Goal: Transaction & Acquisition: Purchase product/service

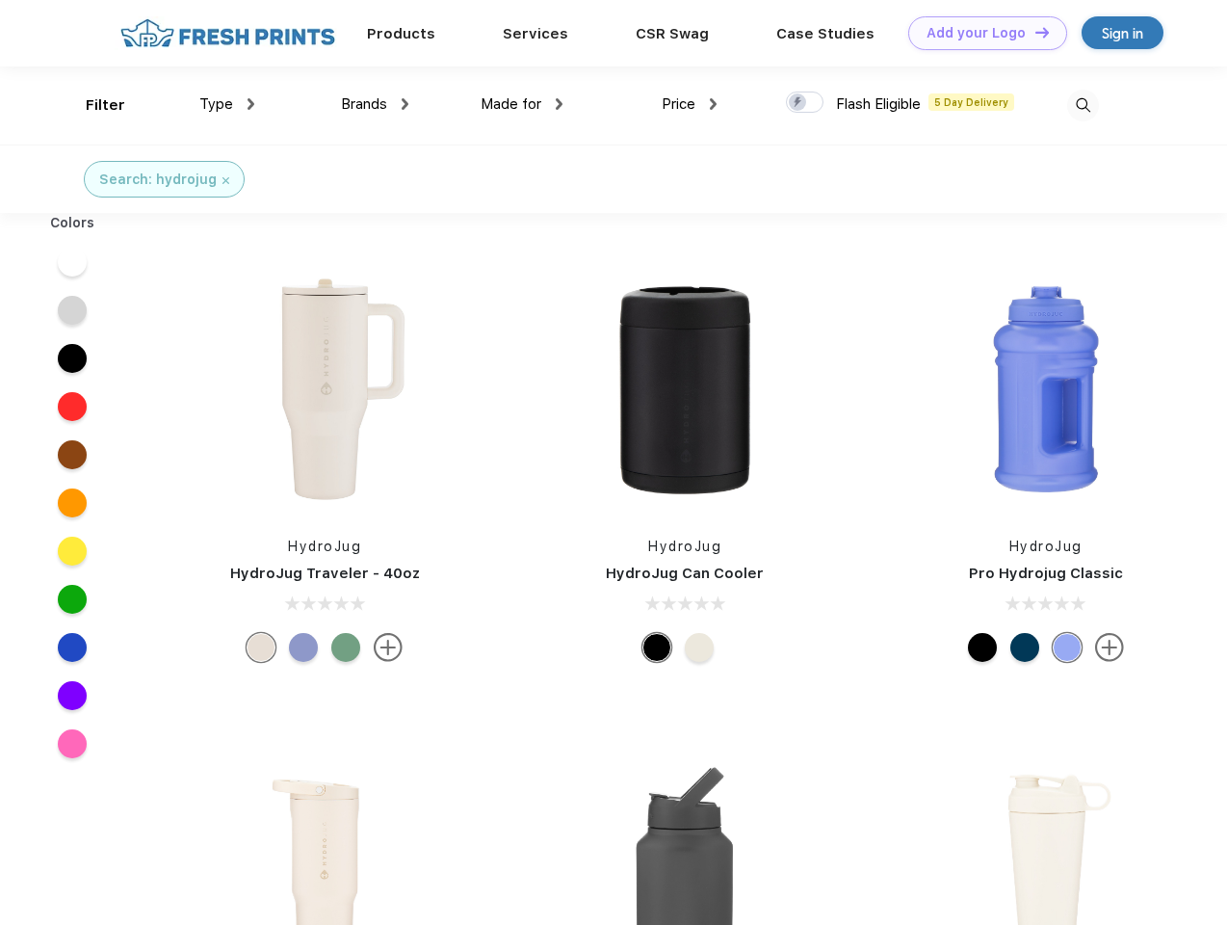
click at [980, 33] on link "Add your Logo Design Tool" at bounding box center [987, 33] width 159 height 34
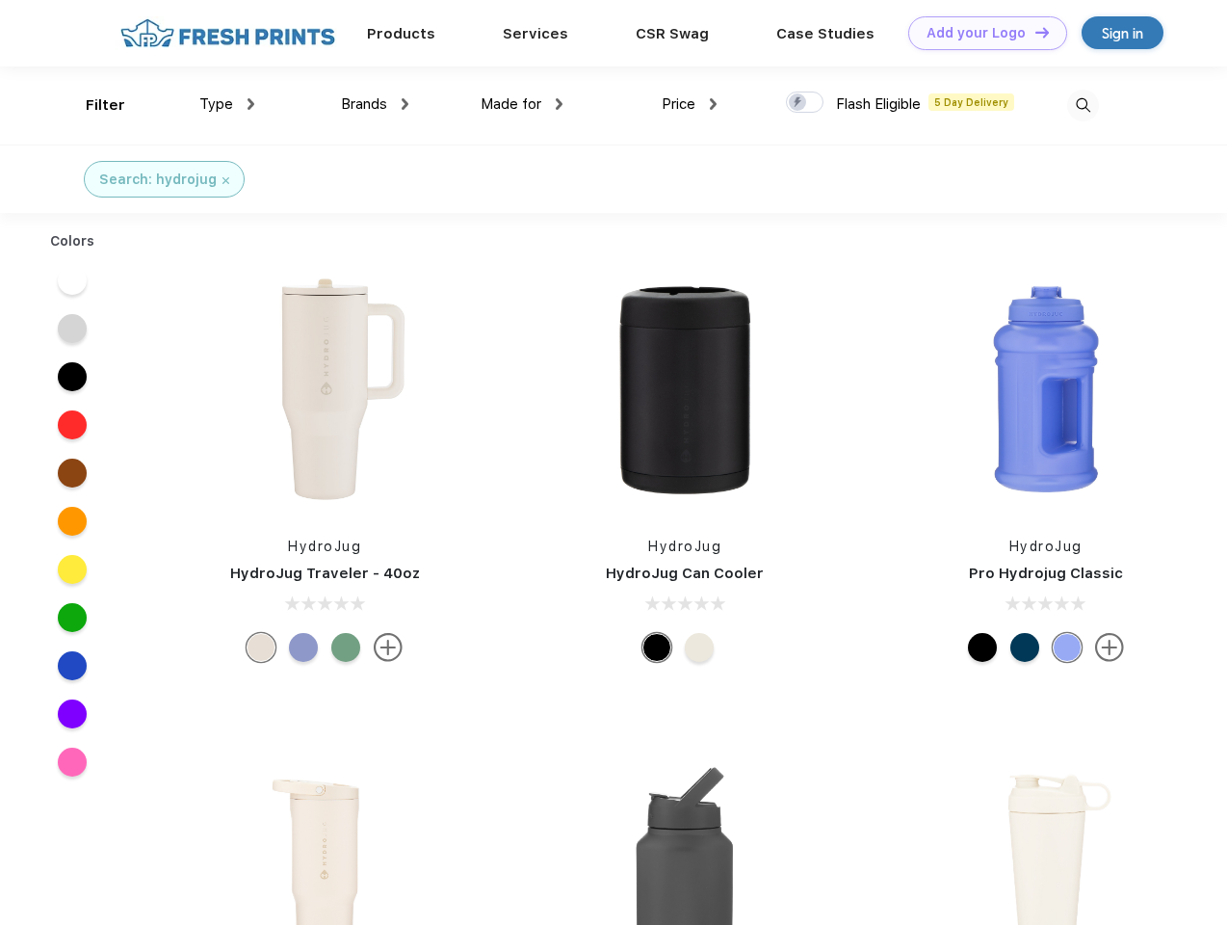
click at [0, 0] on div "Design Tool" at bounding box center [0, 0] width 0 height 0
click at [1033, 32] on link "Add your Logo Design Tool" at bounding box center [987, 33] width 159 height 34
click at [92, 105] on div "Filter" at bounding box center [105, 105] width 39 height 22
click at [227, 104] on span "Type" at bounding box center [216, 103] width 34 height 17
click at [375, 104] on span "Brands" at bounding box center [364, 103] width 46 height 17
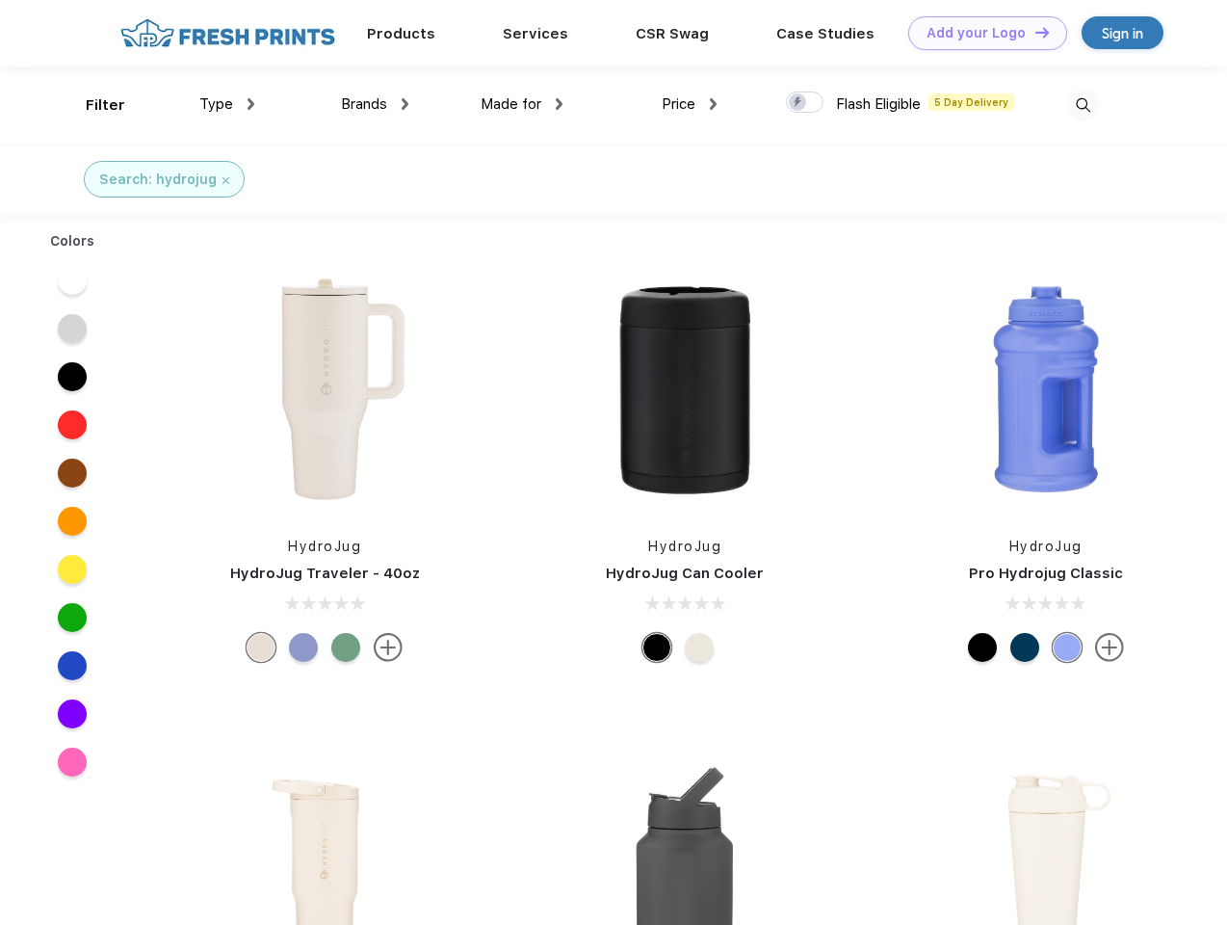
click at [522, 104] on span "Made for" at bounding box center [511, 103] width 61 height 17
click at [690, 104] on span "Price" at bounding box center [679, 103] width 34 height 17
click at [805, 103] on div at bounding box center [805, 101] width 38 height 21
click at [798, 103] on input "checkbox" at bounding box center [792, 97] width 13 height 13
click at [1083, 105] on img at bounding box center [1083, 106] width 32 height 32
